Goal: Answer question/provide support

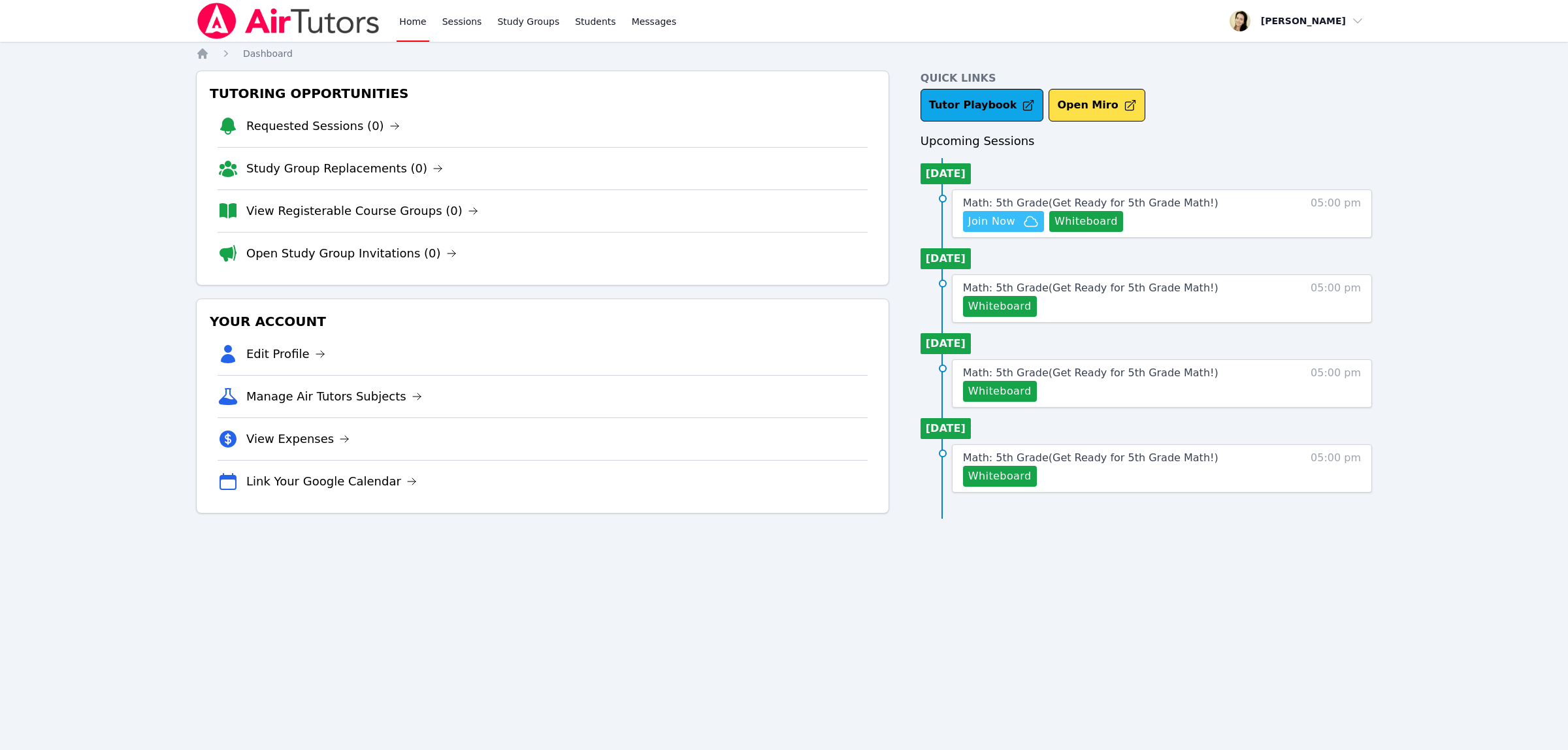
click at [990, 224] on span "Join Now" at bounding box center [992, 221] width 47 height 16
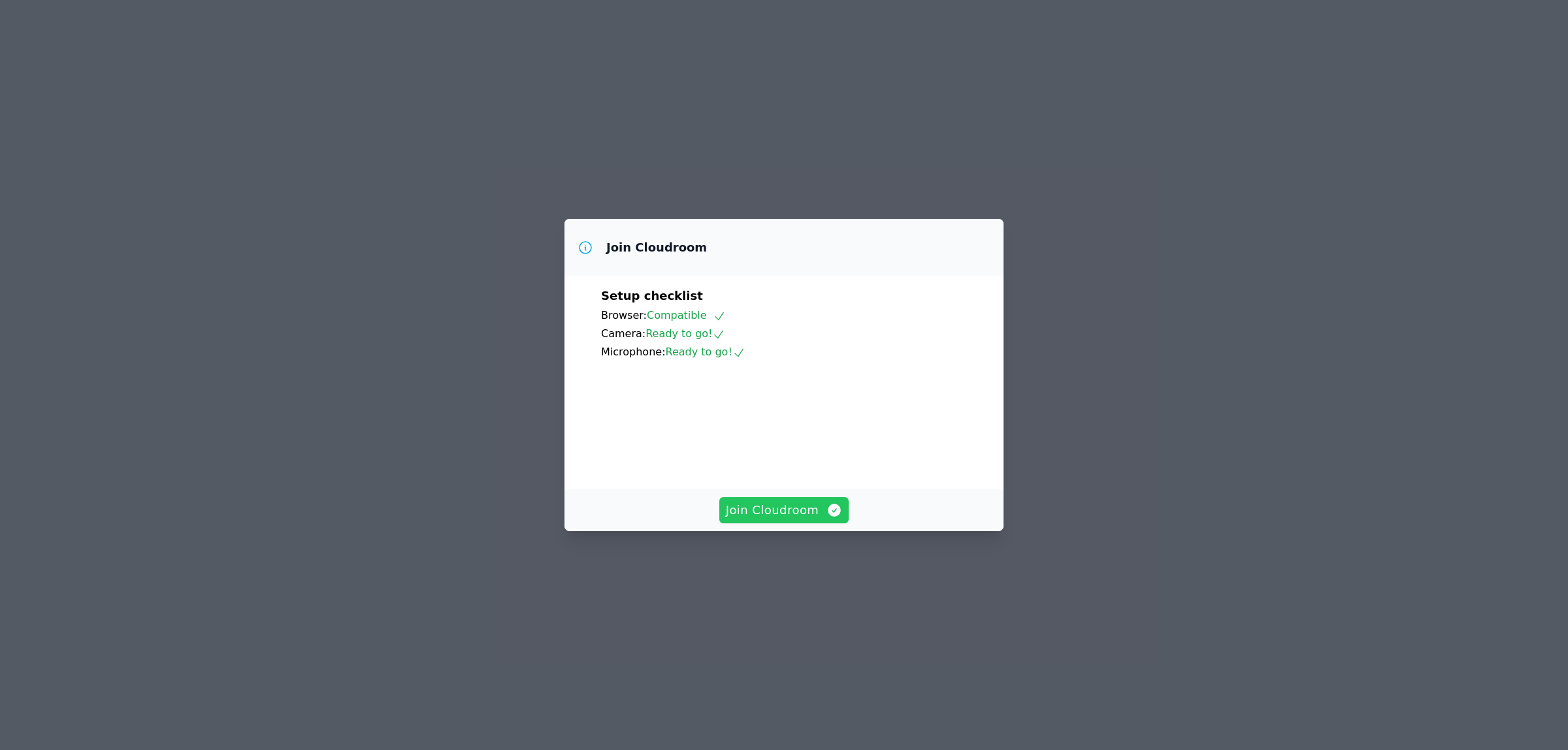
click at [775, 519] on span "Join Cloudroom" at bounding box center [784, 510] width 117 height 18
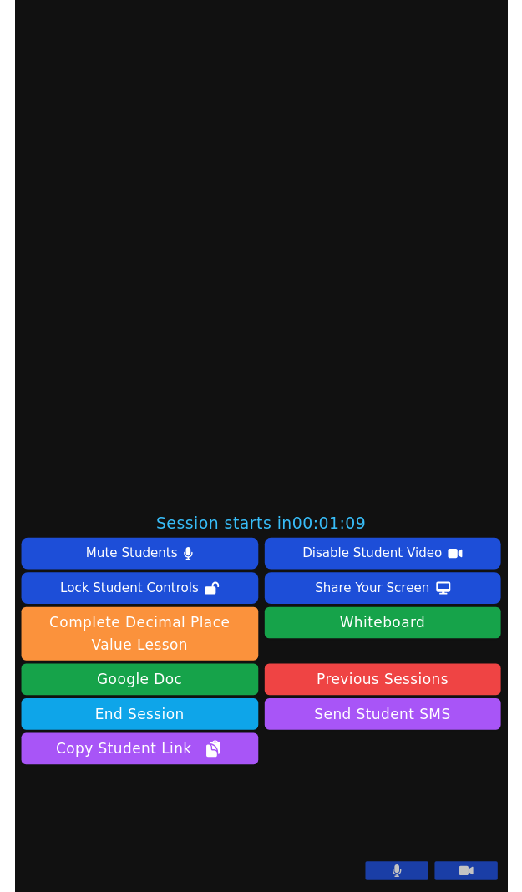
scroll to position [561, 0]
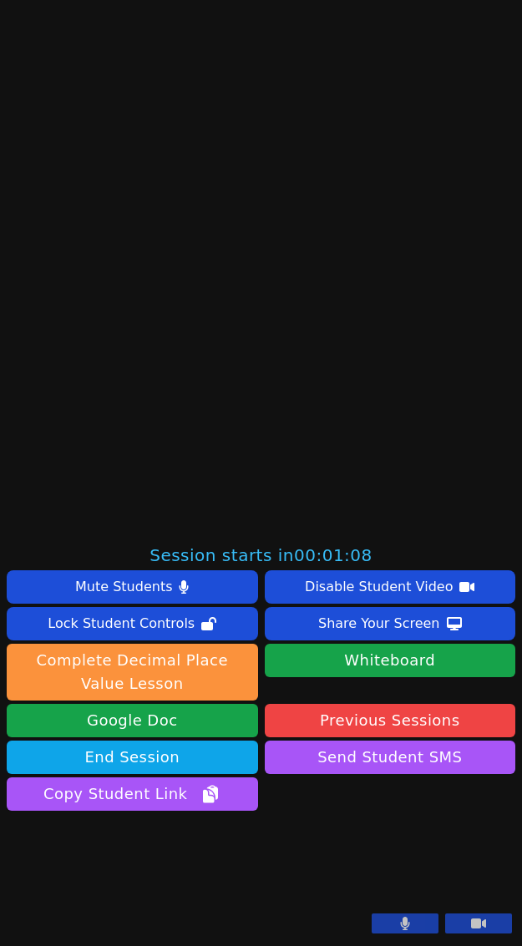
click at [397, 927] on button at bounding box center [405, 924] width 67 height 20
click at [455, 936] on div at bounding box center [442, 925] width 140 height 23
click at [474, 924] on button at bounding box center [478, 924] width 67 height 20
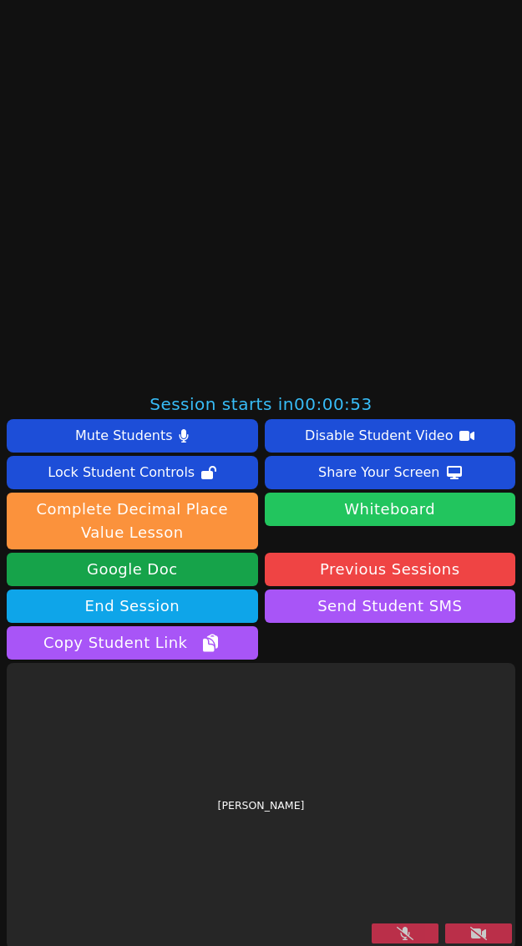
click at [390, 507] on button "Whiteboard" at bounding box center [390, 509] width 251 height 33
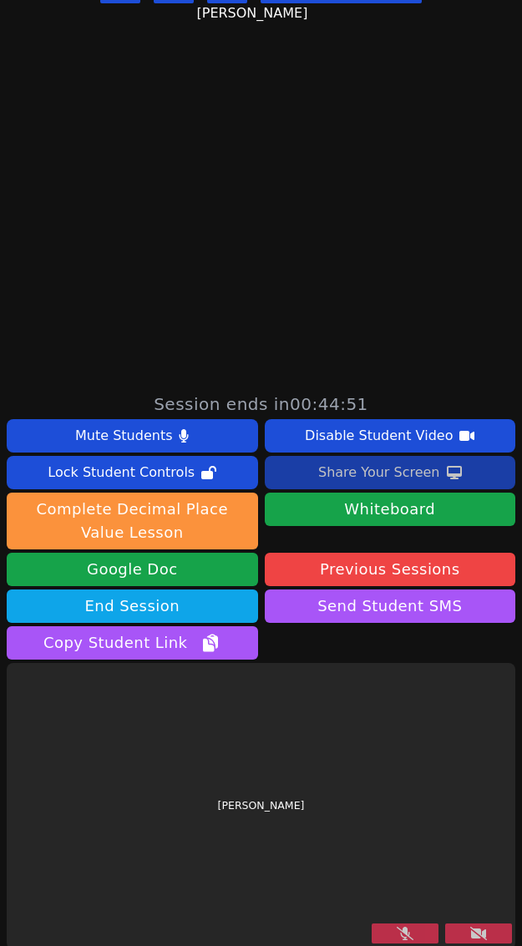
click at [398, 479] on div "Share Your Screen" at bounding box center [379, 472] width 122 height 27
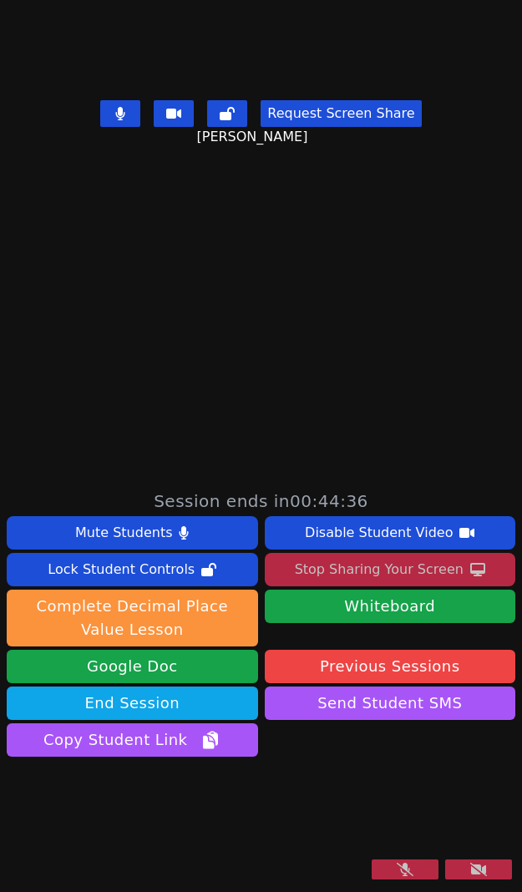
click at [406, 869] on button at bounding box center [405, 870] width 67 height 20
click at [470, 867] on icon at bounding box center [478, 869] width 17 height 13
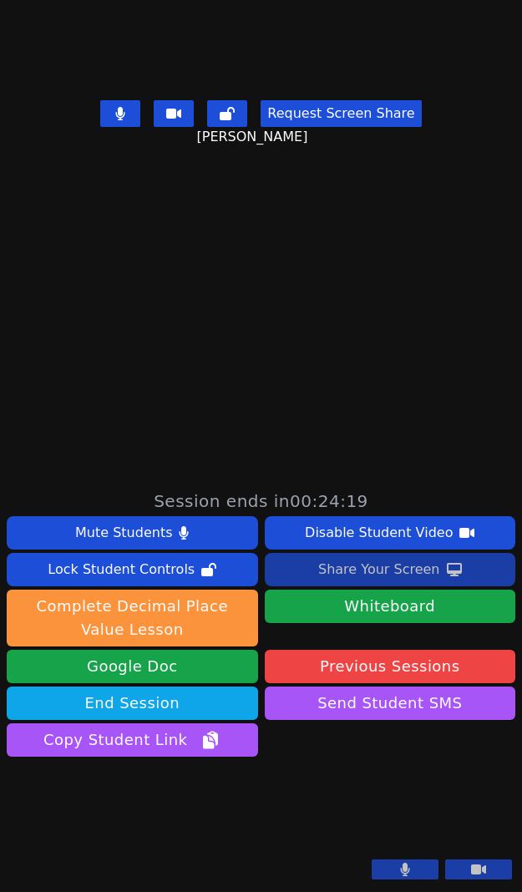
click at [374, 556] on div "Share Your Screen" at bounding box center [379, 569] width 122 height 27
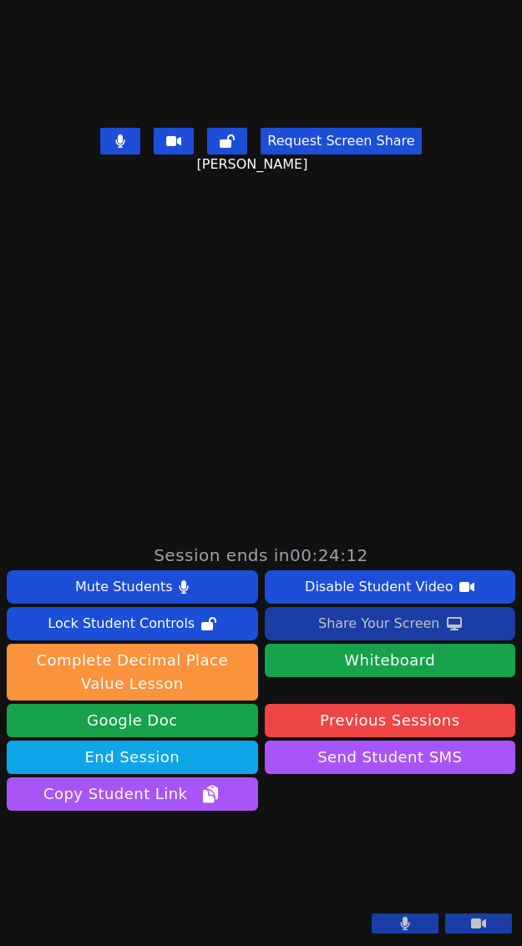
click at [409, 611] on div "Share Your Screen" at bounding box center [379, 624] width 122 height 27
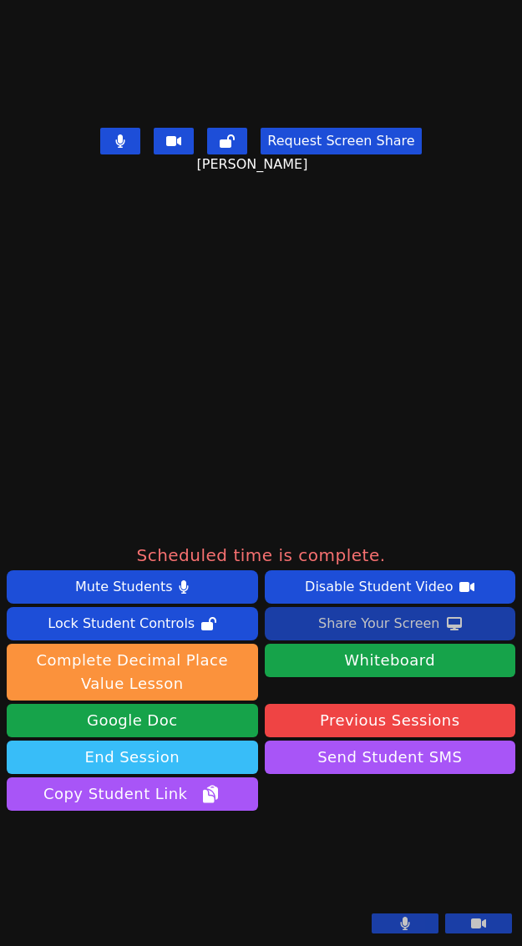
click at [186, 741] on button "End Session" at bounding box center [132, 757] width 251 height 33
